Goal: Answer question/provide support

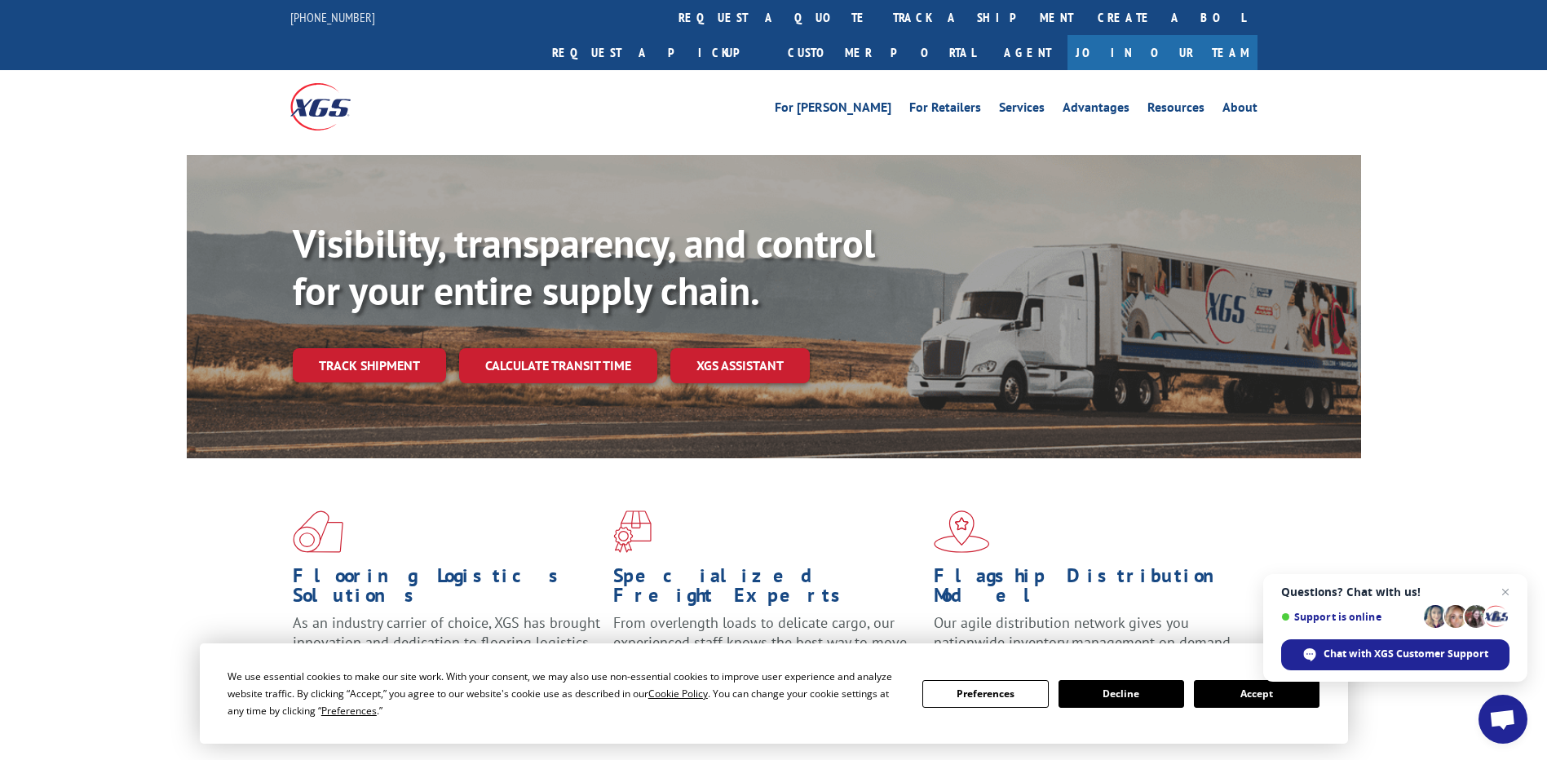
click at [1497, 711] on span "Open chat" at bounding box center [1503, 721] width 27 height 23
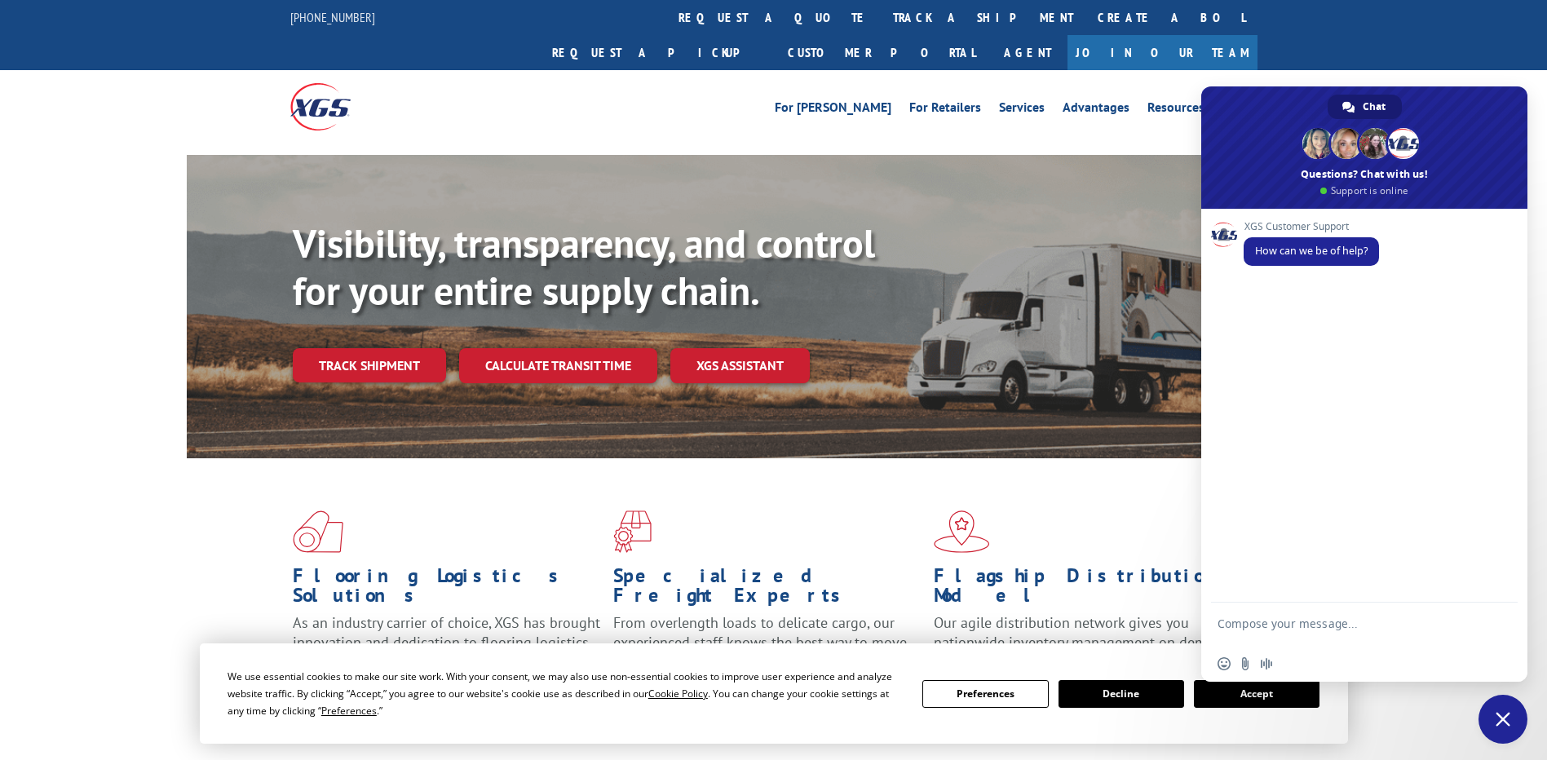
click at [1321, 618] on textarea "Compose your message..." at bounding box center [1347, 631] width 258 height 29
type textarea "Agent"
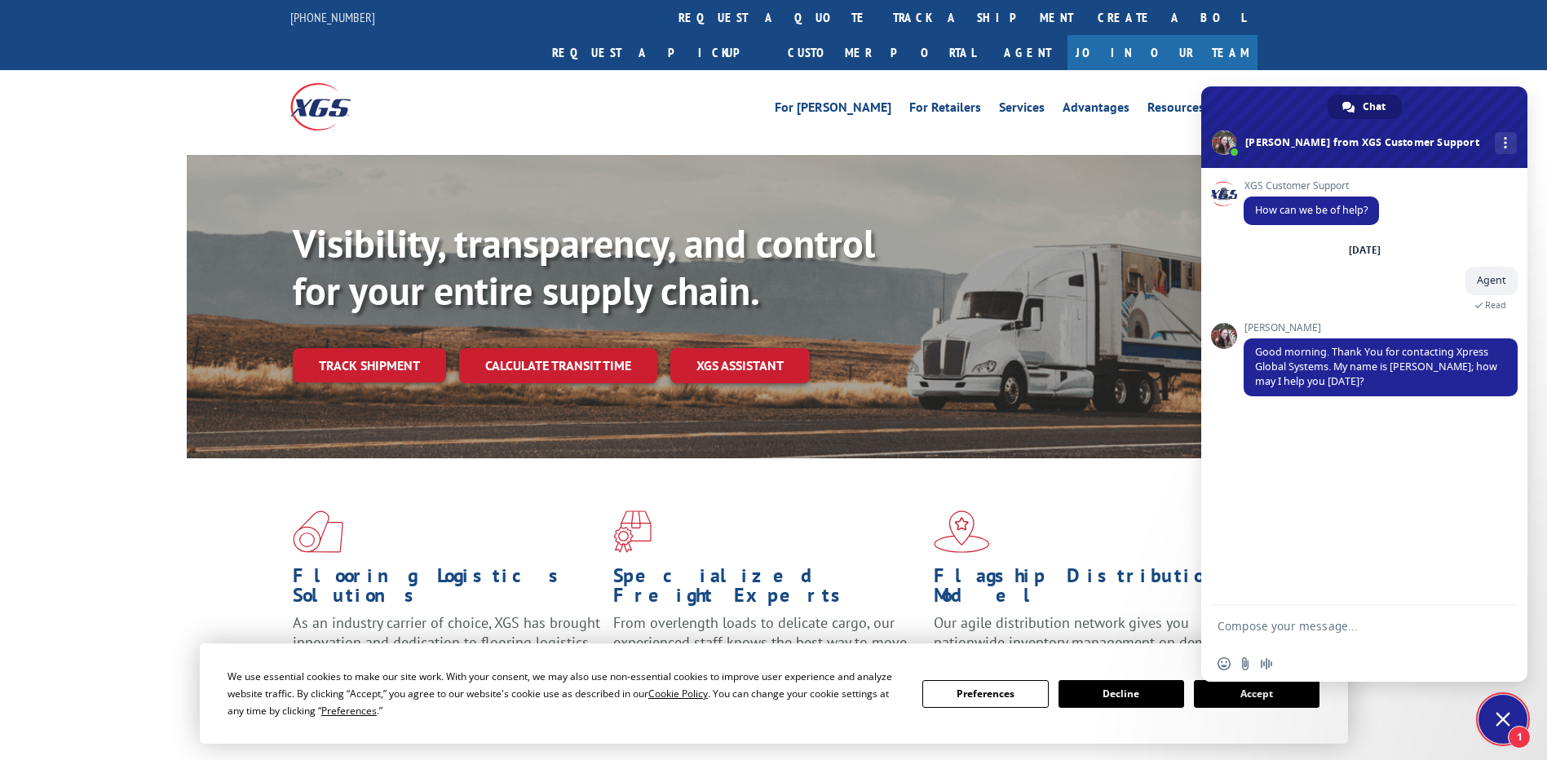
click at [1292, 622] on textarea "Compose your message..." at bounding box center [1347, 626] width 258 height 15
type textarea "Hi, this is [PERSON_NAME] from [PERSON_NAME] i need to track a pickup"
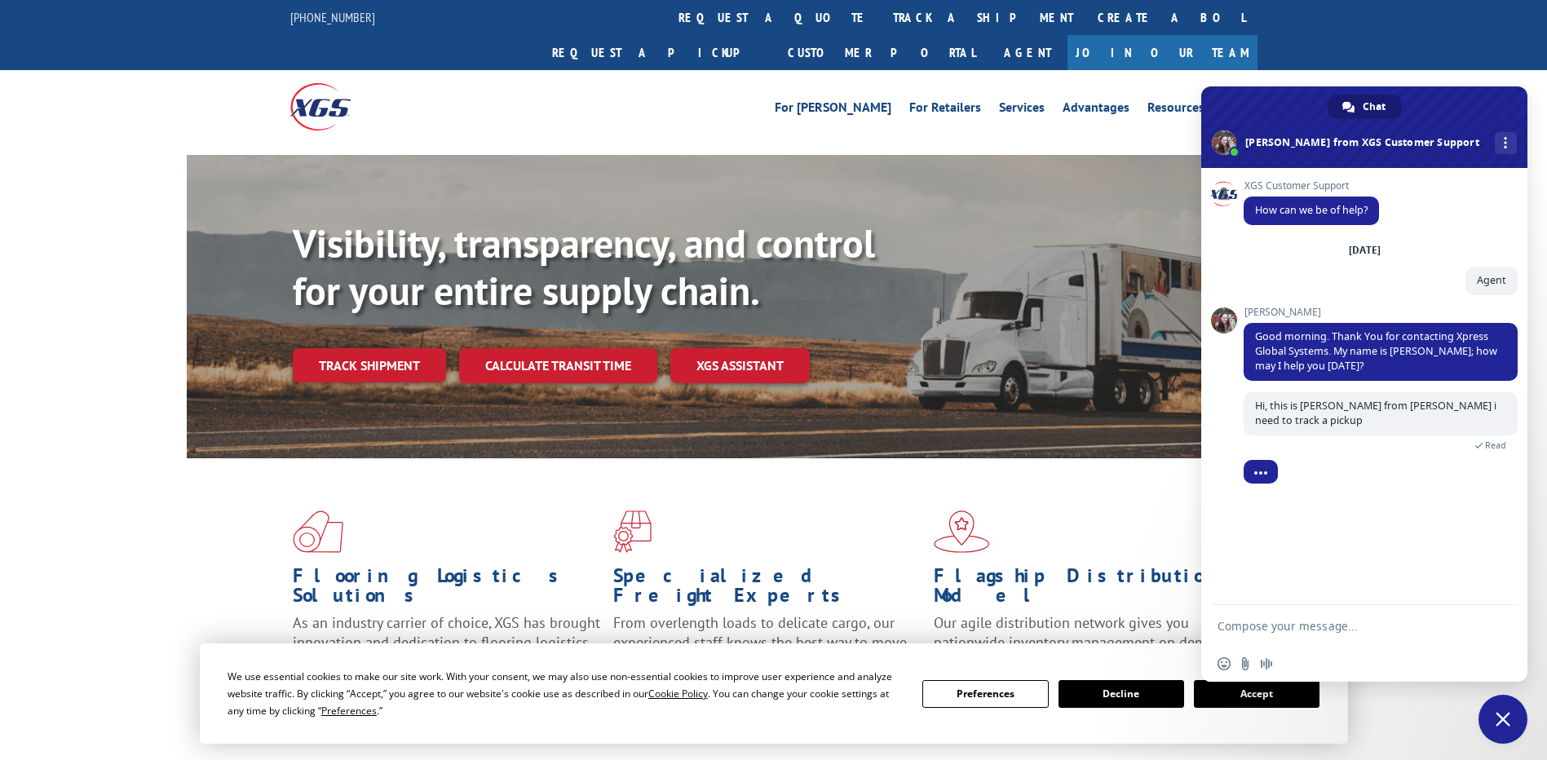
click at [1251, 626] on textarea "Compose your message..." at bounding box center [1347, 626] width 258 height 15
paste textarea "PU00069122."
type textarea "P"
click at [1246, 624] on textarea "Compose your message..." at bounding box center [1347, 626] width 258 height 15
click at [1239, 621] on textarea "Compose your message..." at bounding box center [1347, 626] width 258 height 15
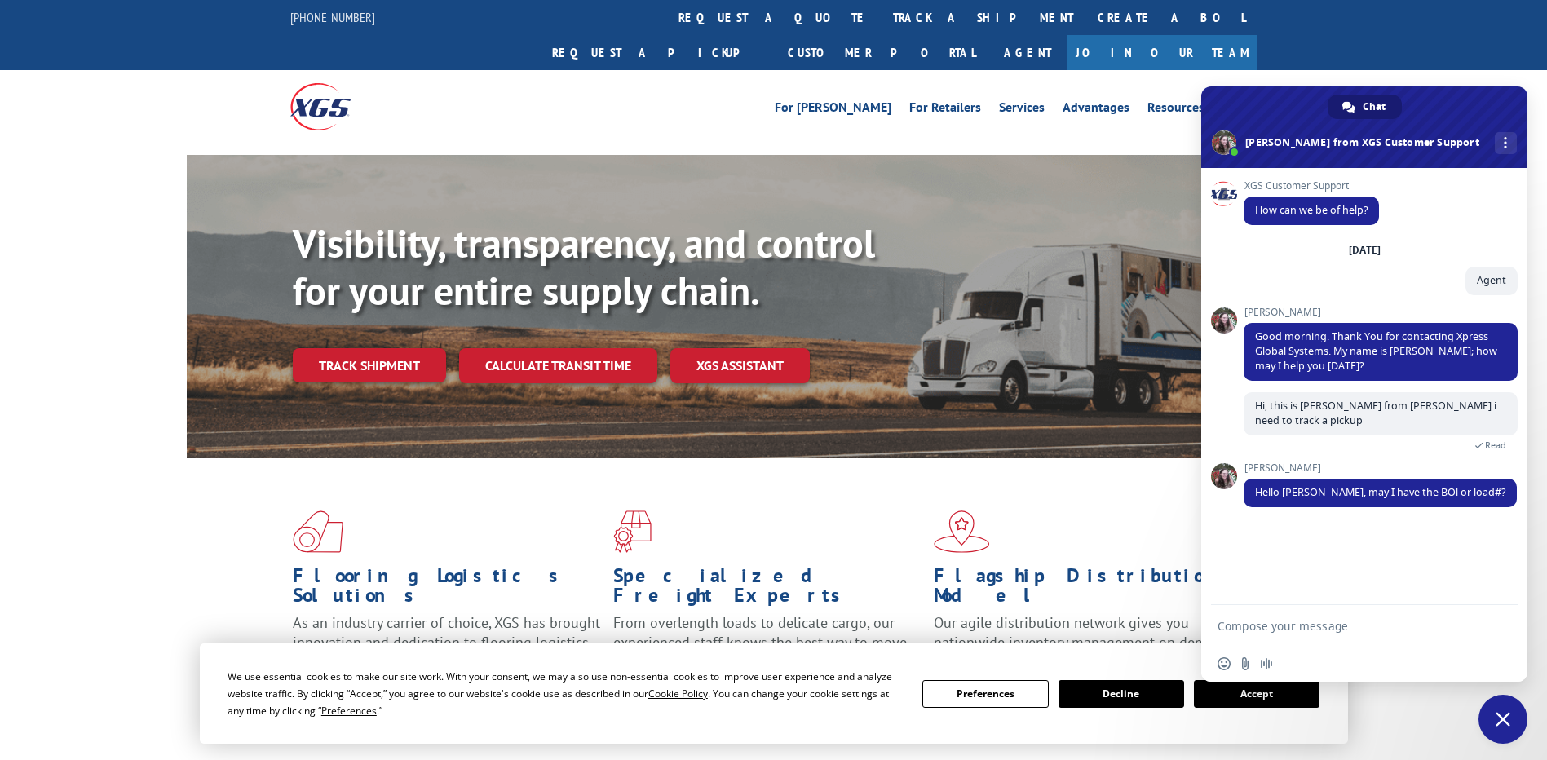
paste textarea "530057043"
type textarea "530057043 LOAD#"
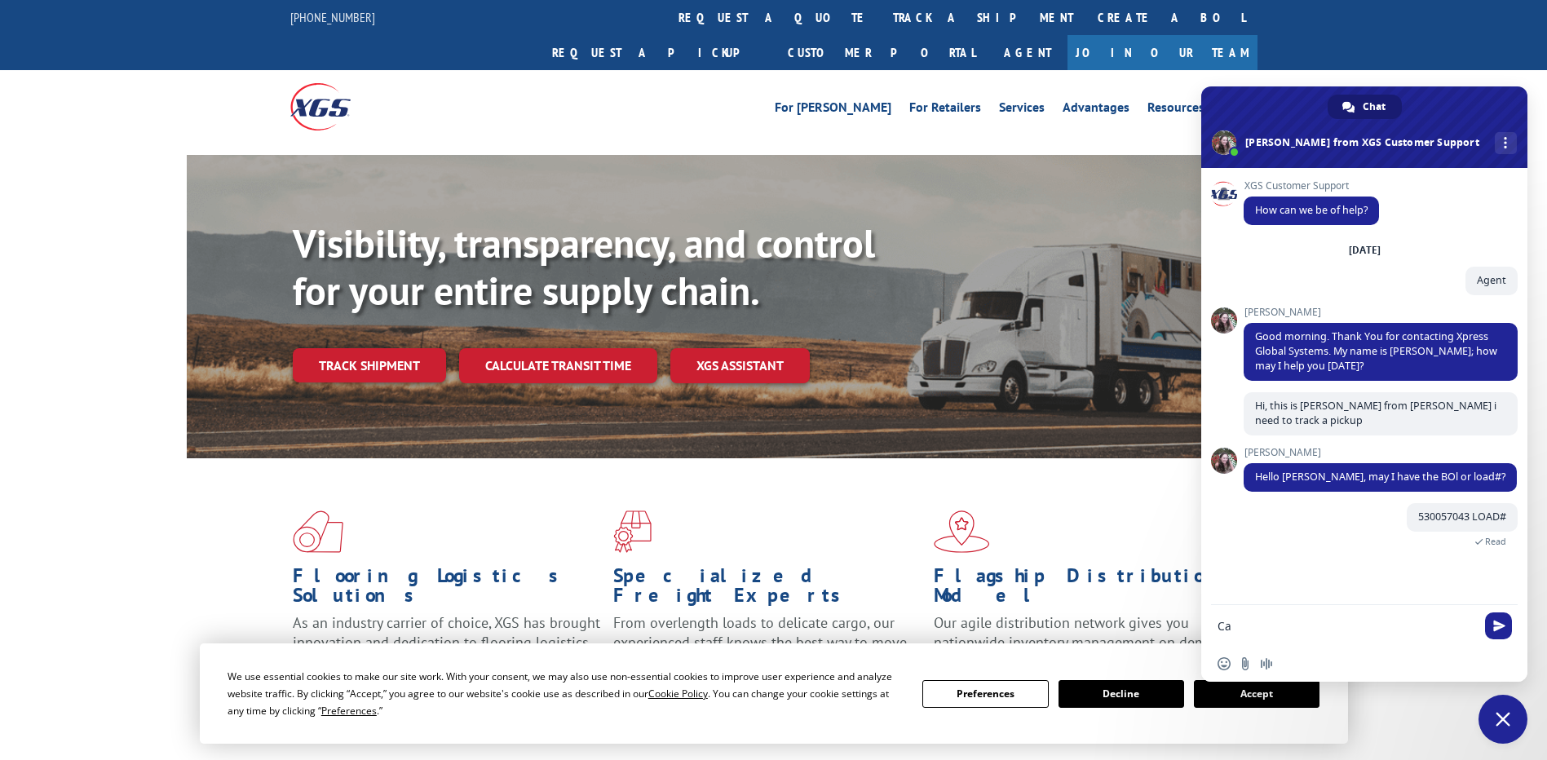
type textarea "C"
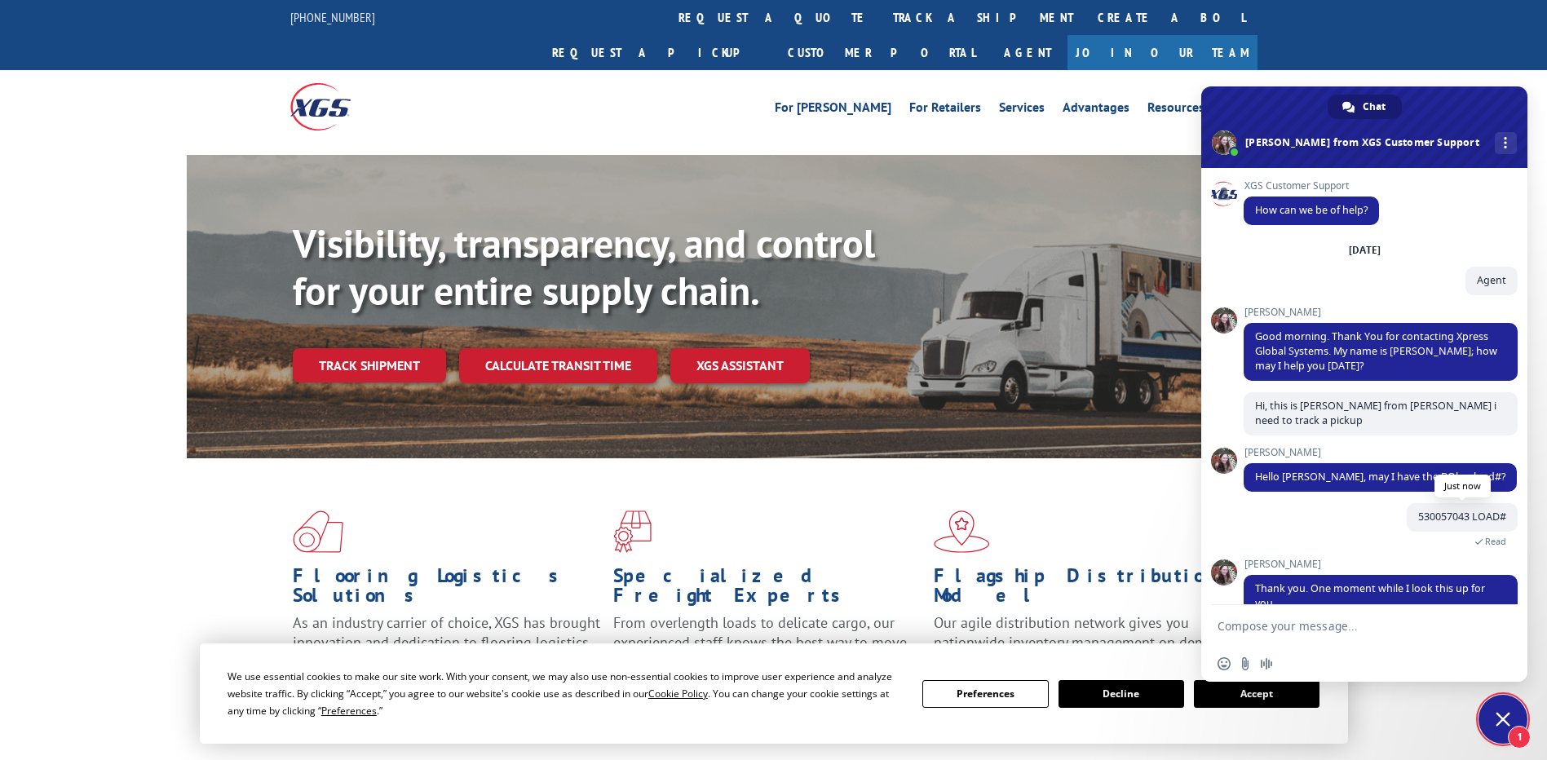
scroll to position [32, 0]
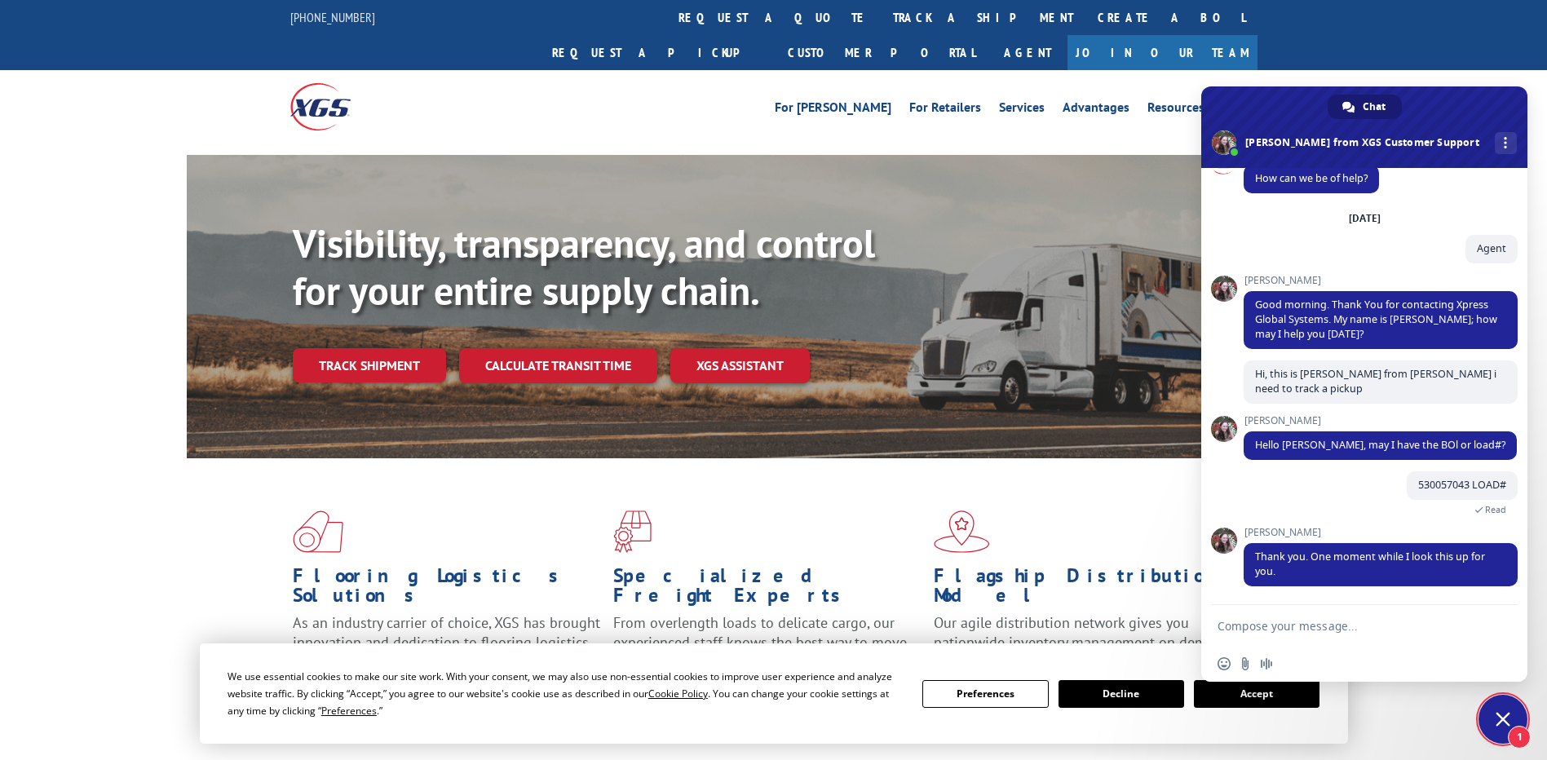
click at [1357, 620] on textarea "Compose your message..." at bounding box center [1347, 626] width 258 height 15
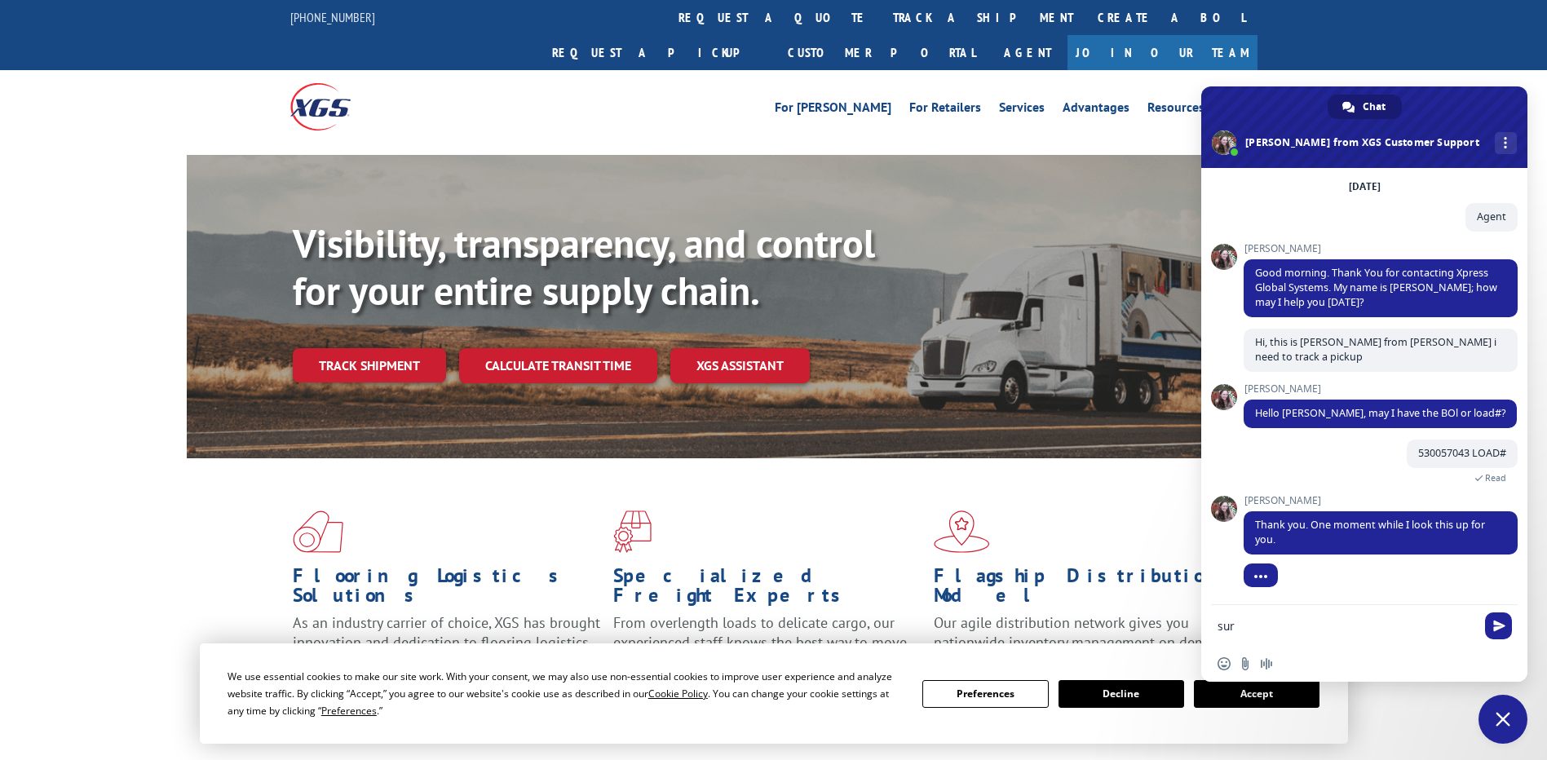
type textarea "sure"
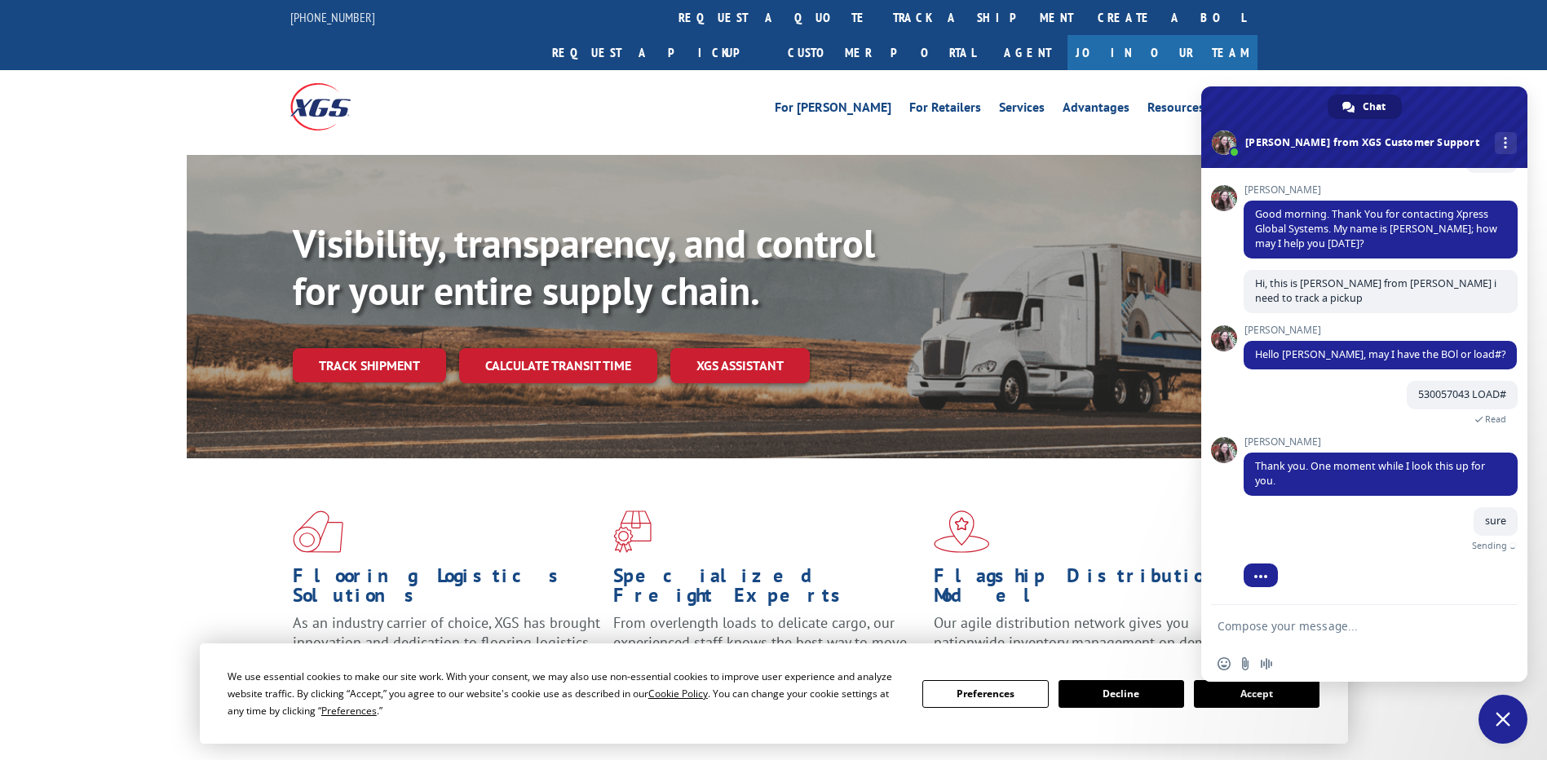
scroll to position [104, 0]
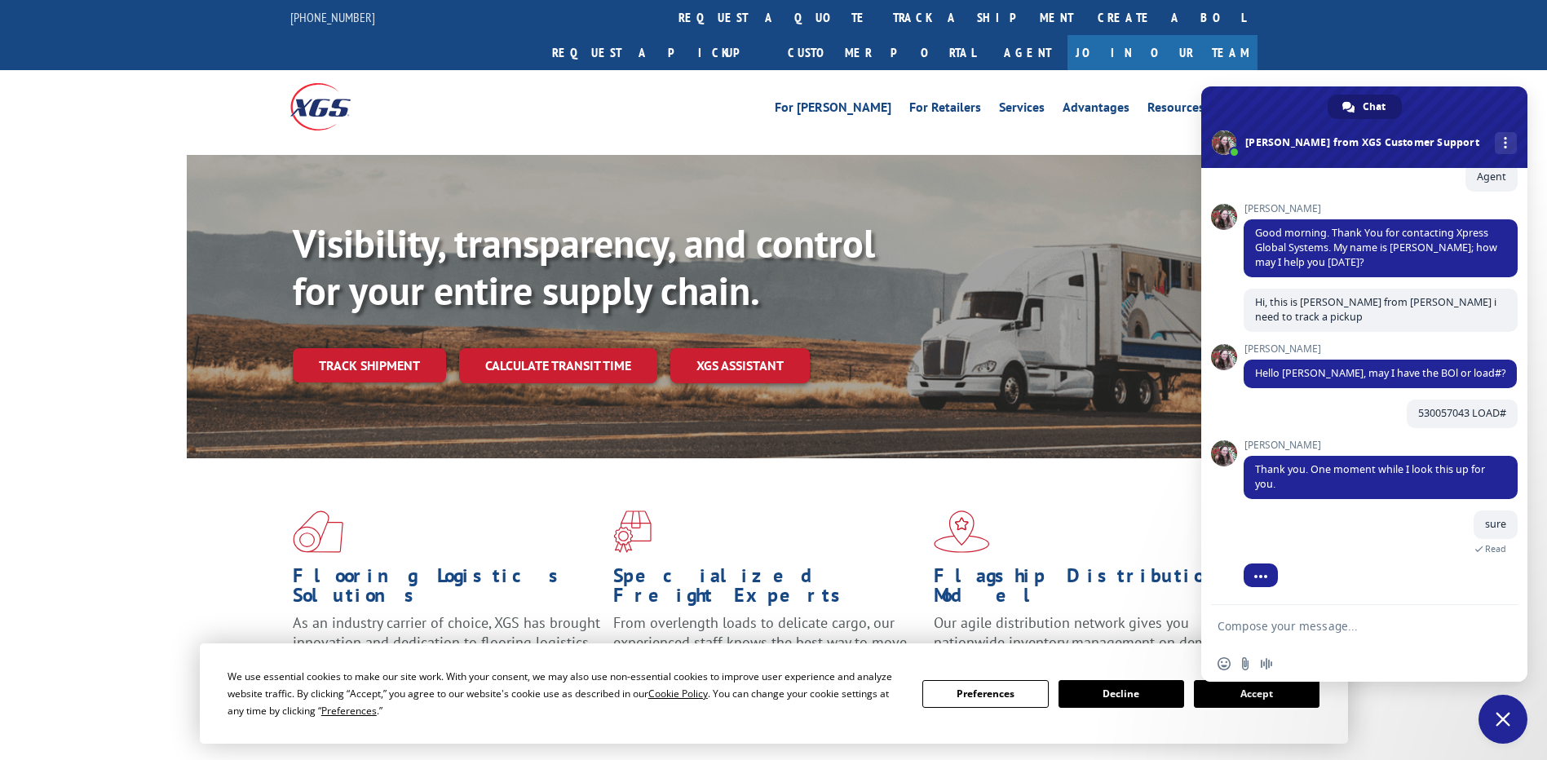
click at [1286, 626] on textarea "Compose your message..." at bounding box center [1347, 626] width 258 height 15
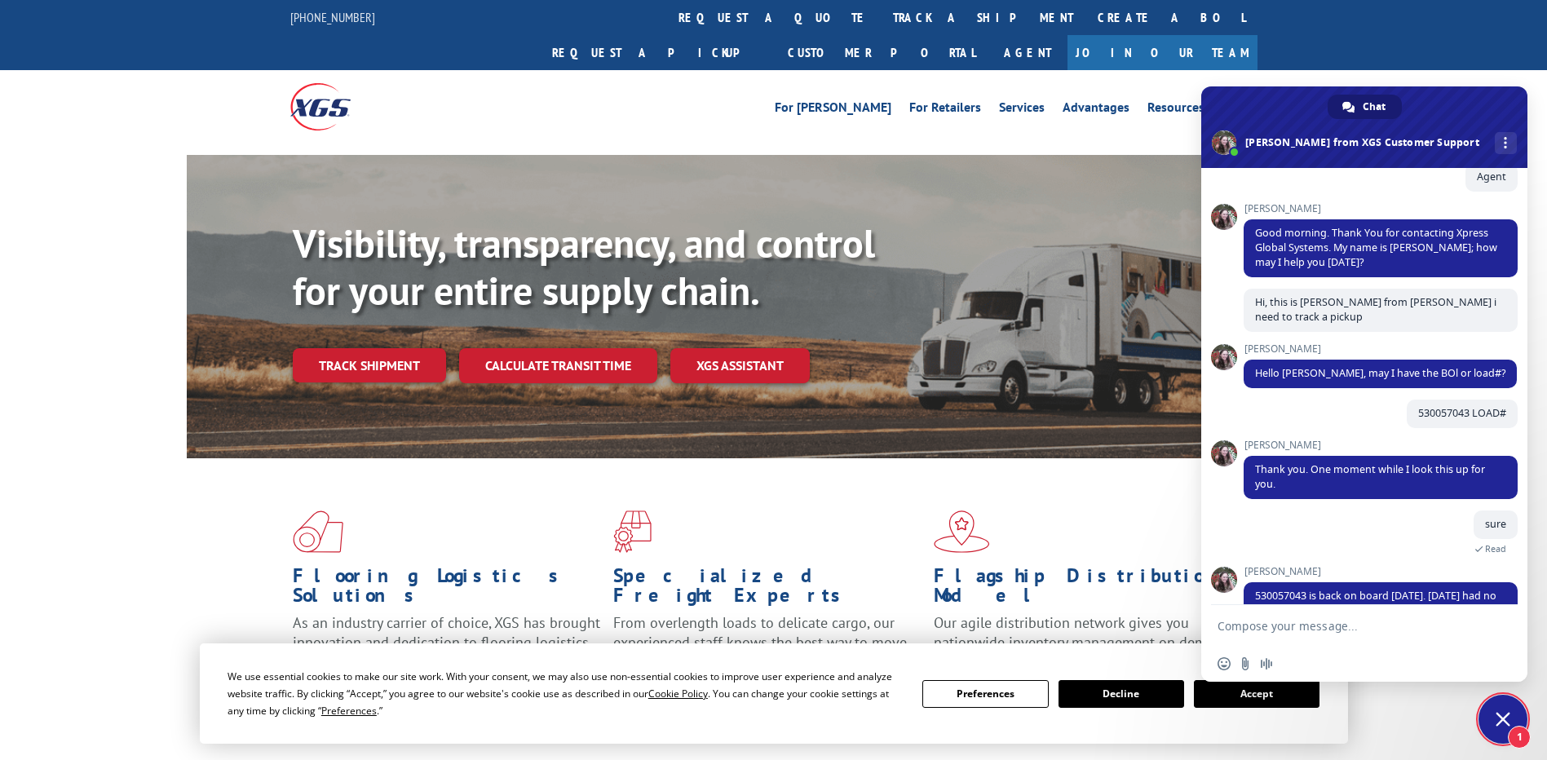
scroll to position [172, 0]
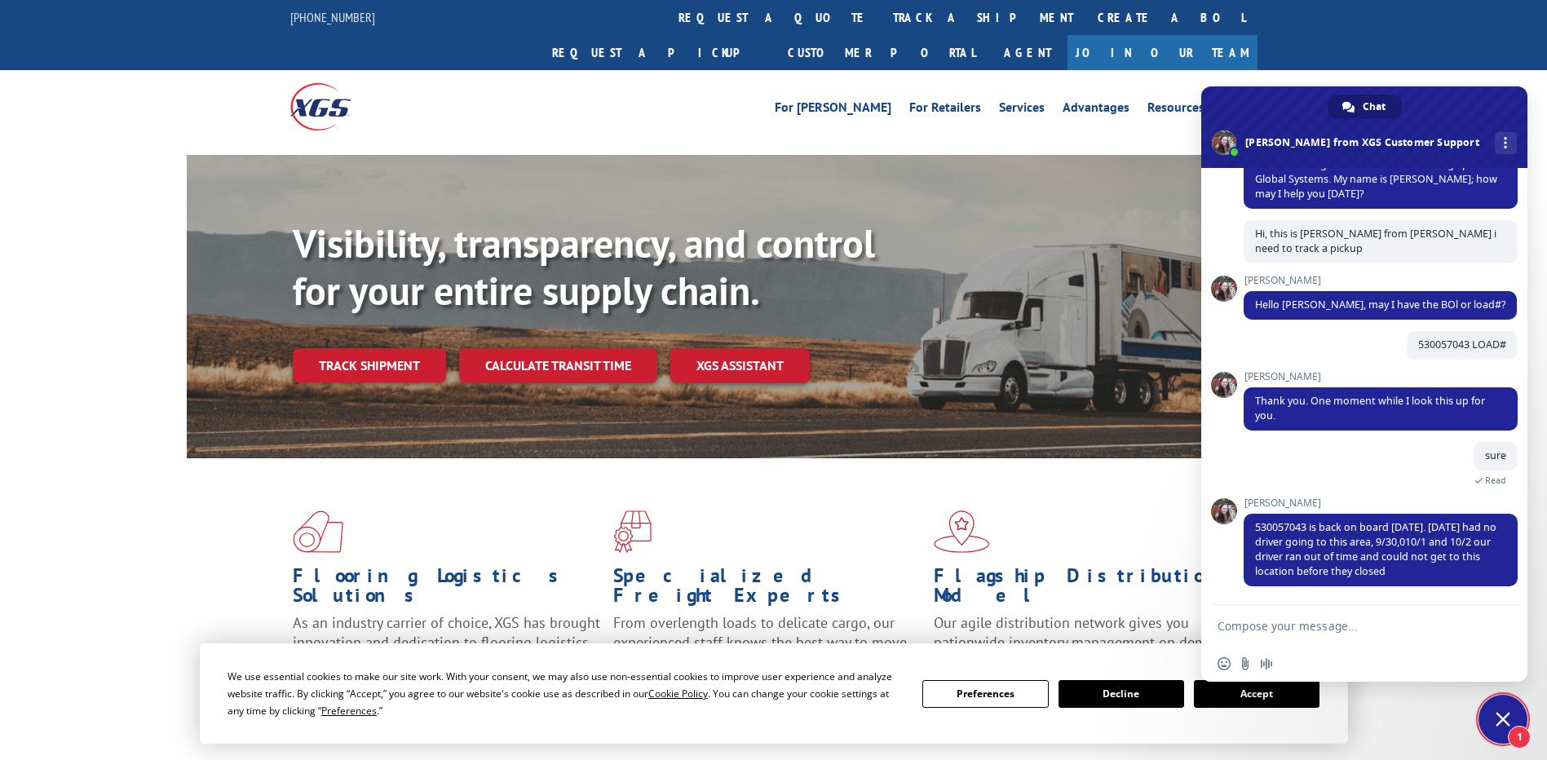
click at [1359, 639] on form at bounding box center [1347, 627] width 258 height 44
click at [1339, 621] on textarea "Compose your message..." at bounding box center [1347, 626] width 258 height 15
click at [1323, 626] on textarea "Compose your message..." at bounding box center [1347, 626] width 258 height 15
type textarea "IS THIS ONBOARD FOR [DATE]?"
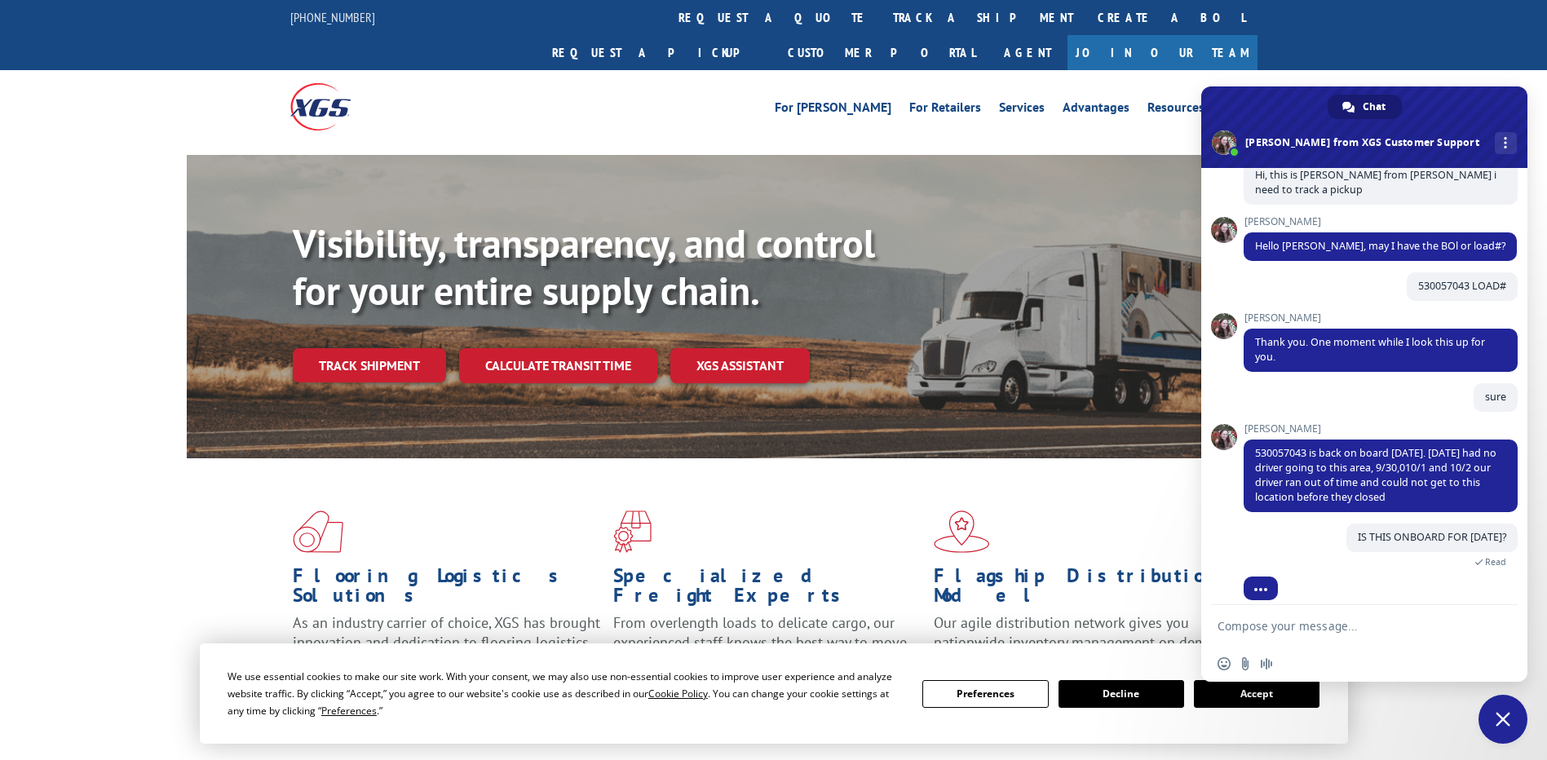
scroll to position [268, 0]
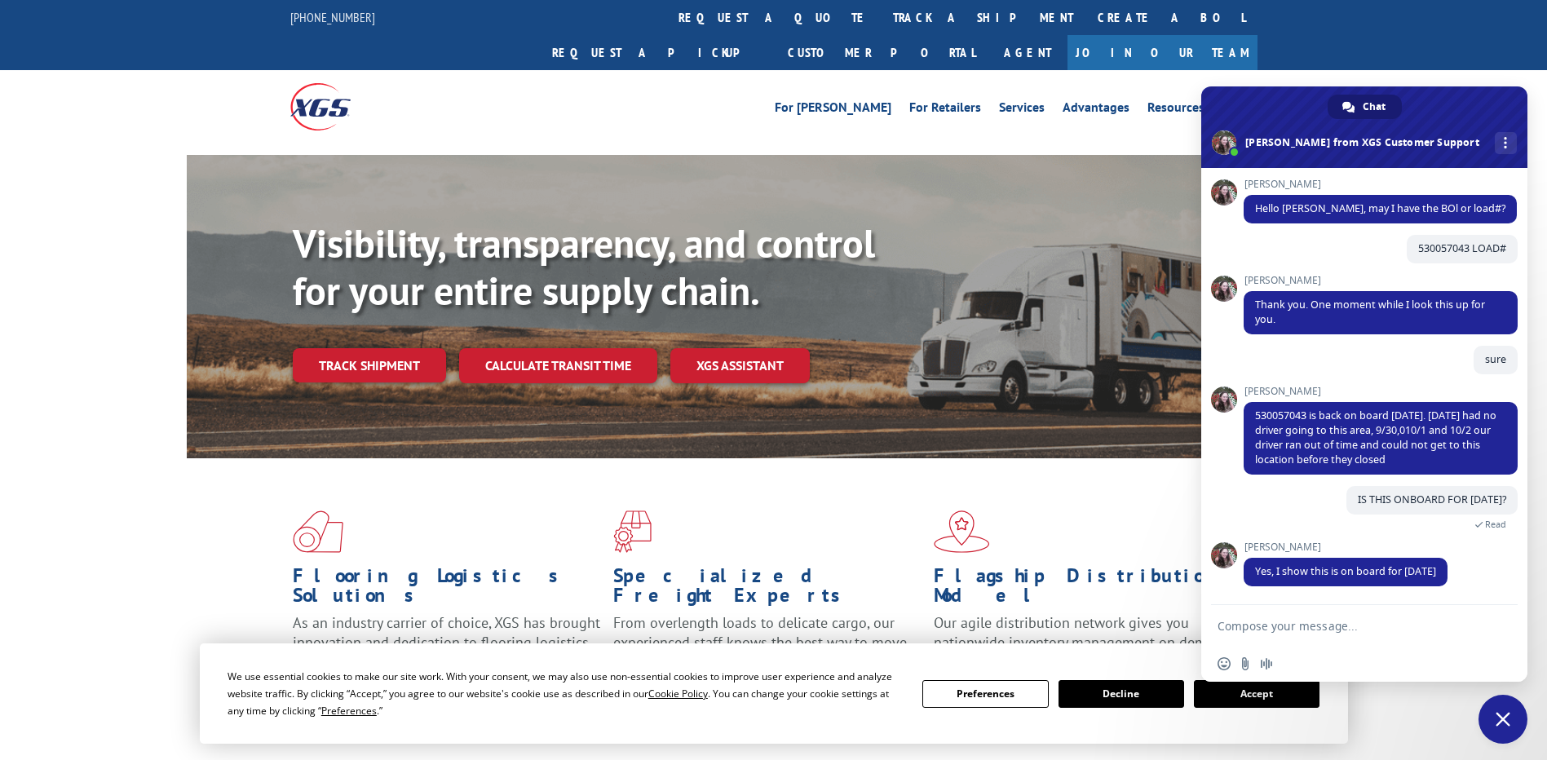
click at [1339, 635] on form at bounding box center [1347, 627] width 258 height 44
click at [1330, 627] on textarea "Compose your message..." at bounding box center [1347, 626] width 258 height 15
type textarea "o"
type textarea "okay thank you"
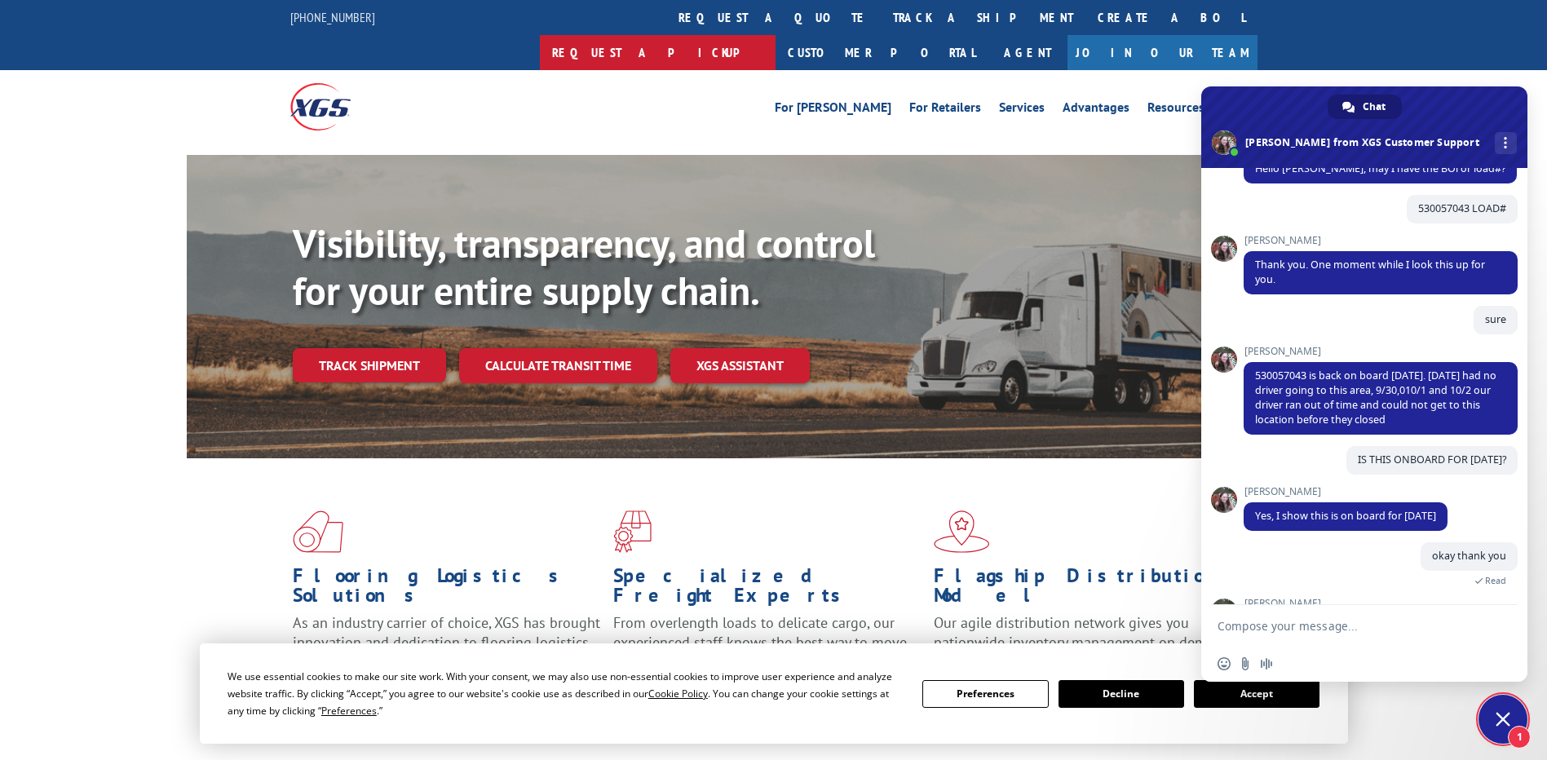
scroll to position [379, 0]
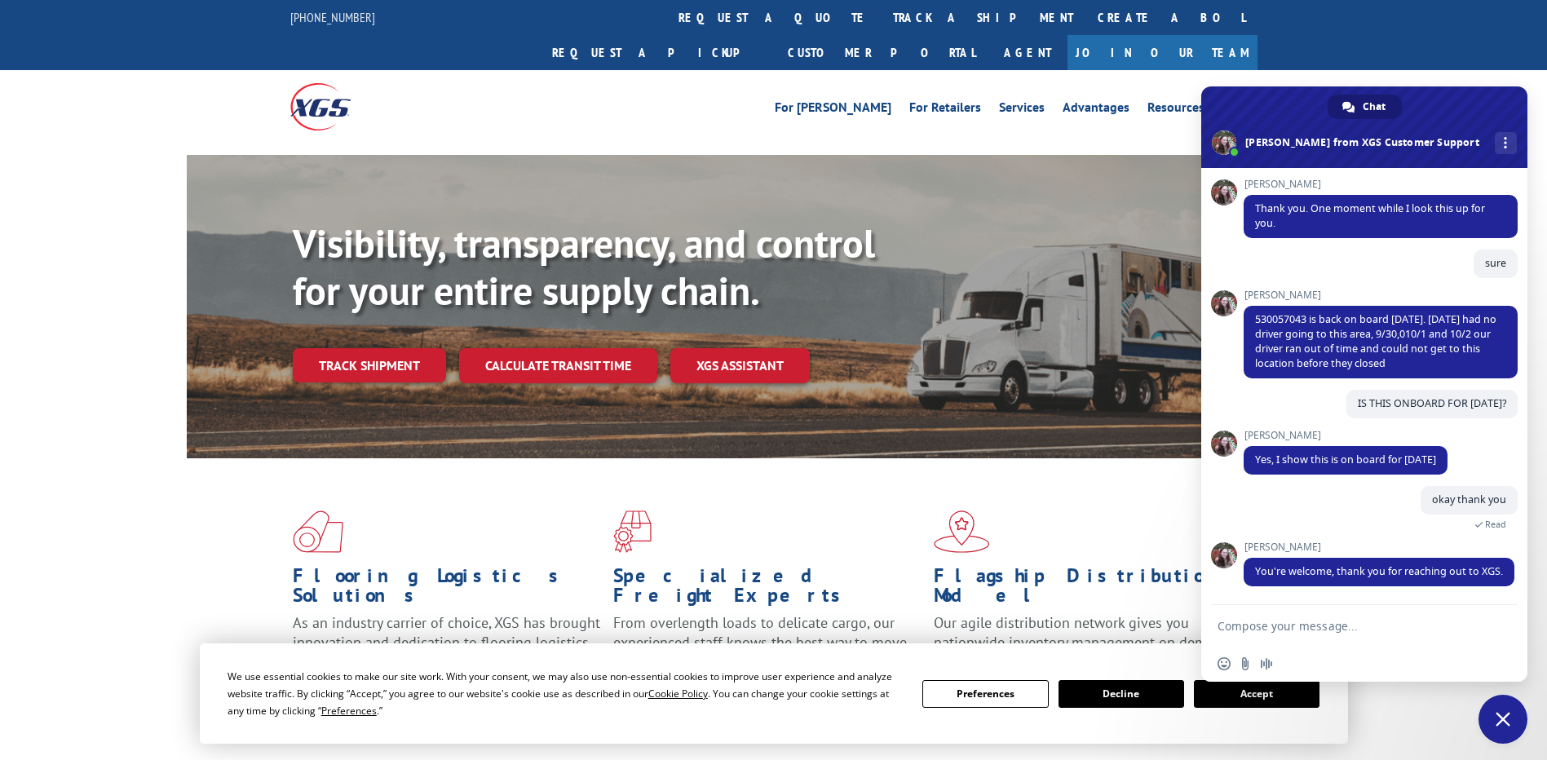
drag, startPoint x: 1246, startPoint y: 421, endPoint x: 1277, endPoint y: 420, distance: 31.0
click at [1277, 430] on span "[PERSON_NAME]" at bounding box center [1346, 435] width 204 height 11
drag, startPoint x: 1272, startPoint y: 334, endPoint x: 1419, endPoint y: 352, distance: 148.8
click at [1419, 352] on span "530057043 is back on board [DATE]. [DATE] had no driver going to this area, 9/3…" at bounding box center [1381, 342] width 274 height 73
copy span "driver ran out of time and could not get to this location before they closed"
